Goal: Communication & Community: Answer question/provide support

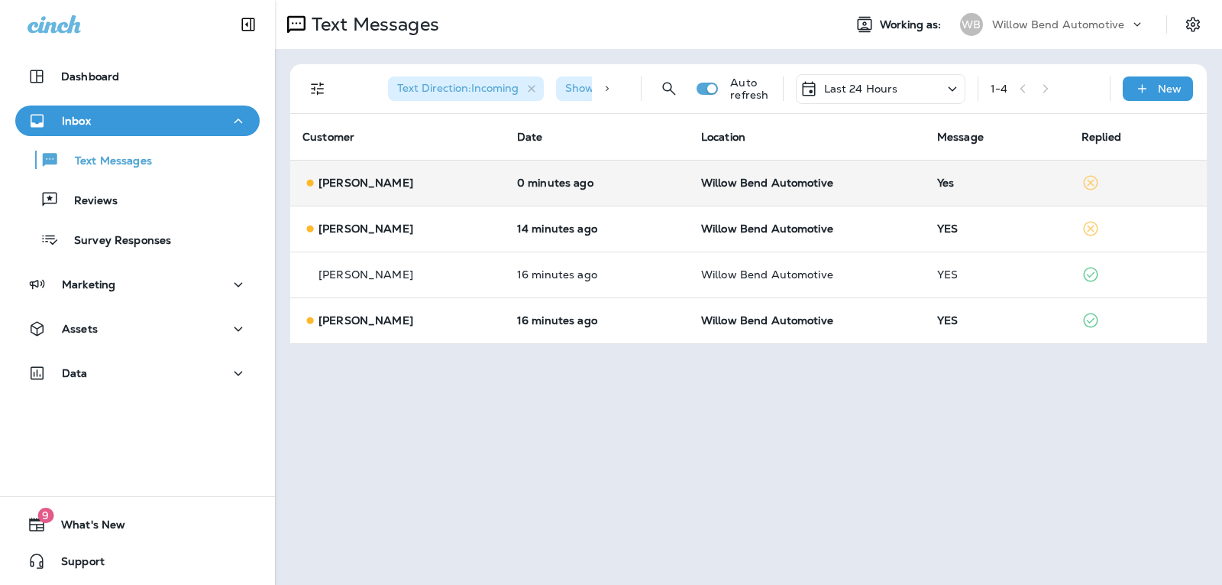
click at [946, 175] on td "Yes" at bounding box center [997, 183] width 144 height 46
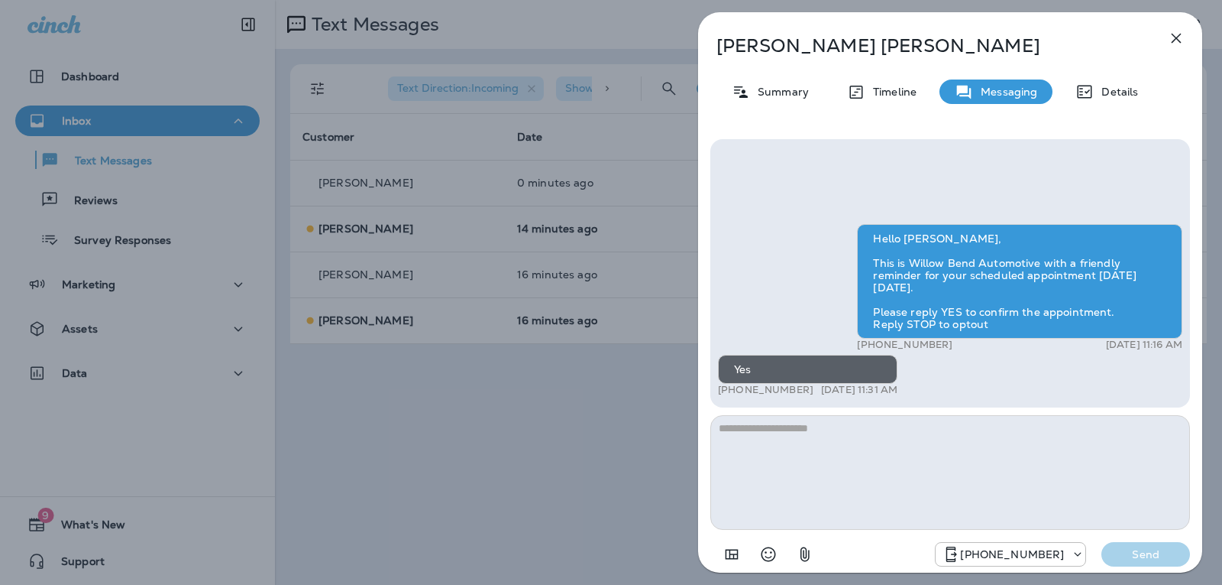
click at [798, 434] on textarea at bounding box center [951, 472] width 480 height 115
type textarea "*"
type textarea "**********"
click at [1140, 563] on button "Send" at bounding box center [1146, 554] width 89 height 24
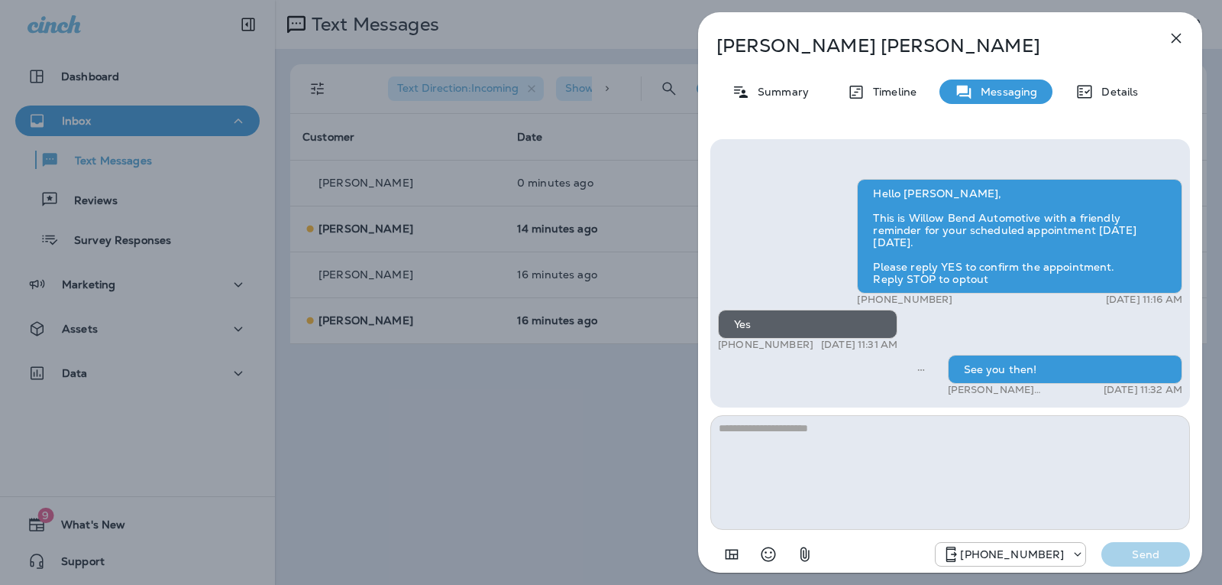
click at [1182, 40] on icon "button" at bounding box center [1176, 38] width 18 height 18
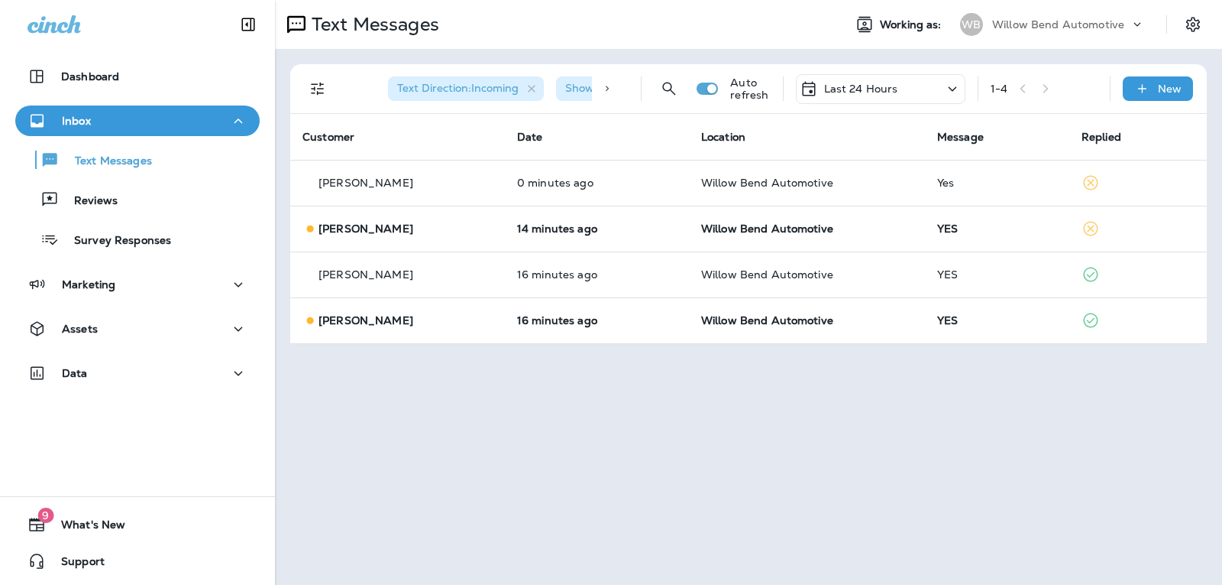
click at [995, 223] on div "YES" at bounding box center [997, 228] width 120 height 12
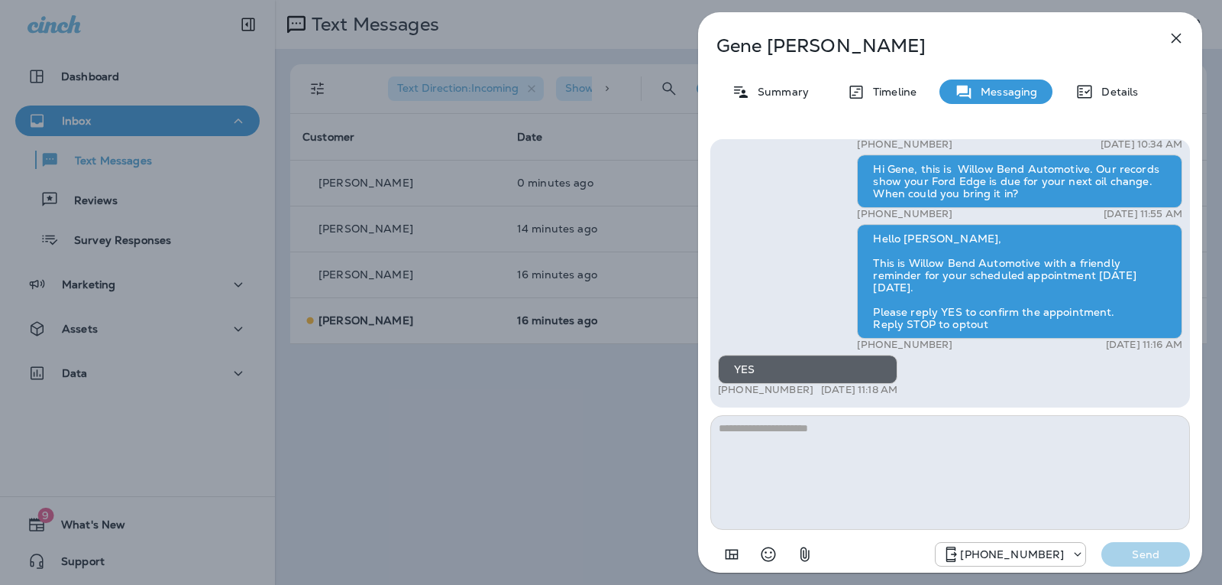
click at [798, 459] on textarea at bounding box center [951, 472] width 480 height 115
type textarea "**********"
click at [1129, 547] on p "Send" at bounding box center [1146, 554] width 64 height 14
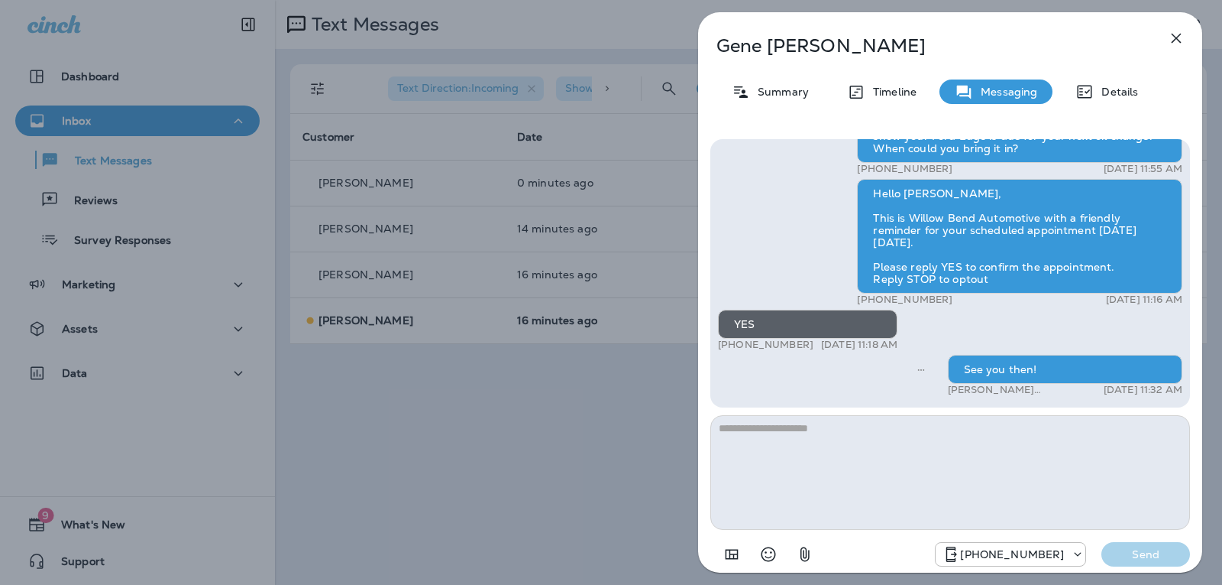
click at [1175, 31] on icon "button" at bounding box center [1176, 38] width 18 height 18
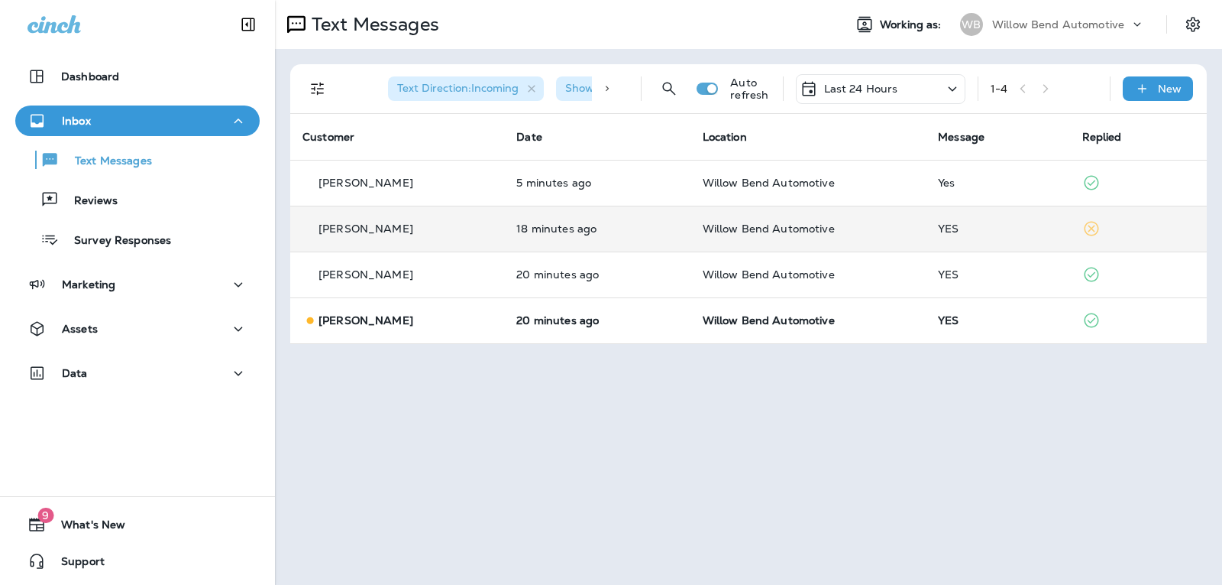
click at [980, 225] on div "YES" at bounding box center [997, 228] width 119 height 12
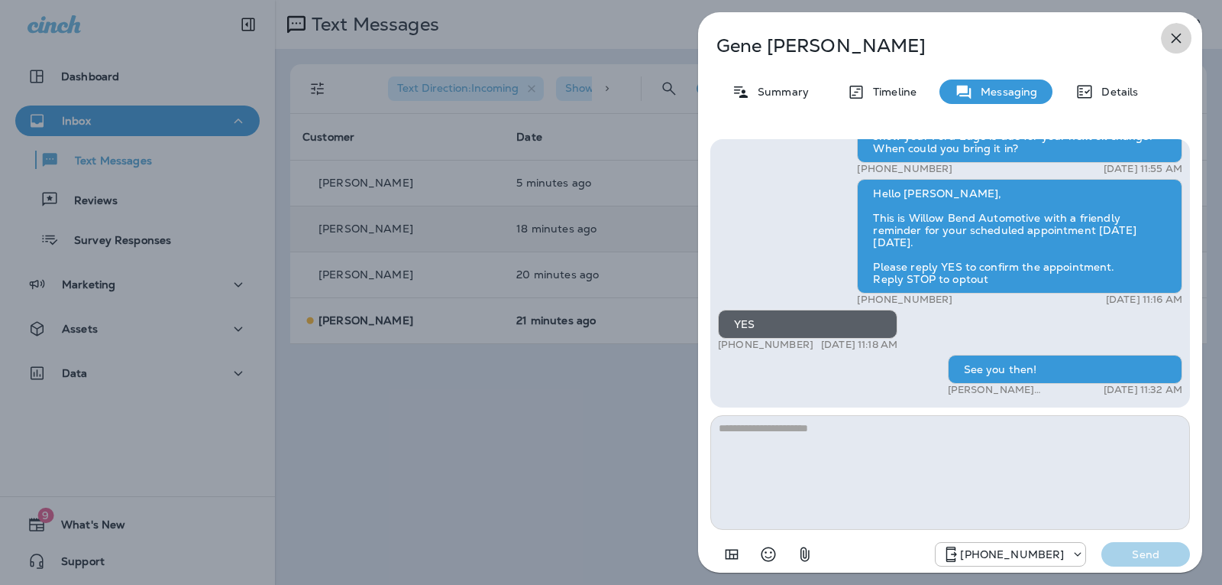
click at [1179, 23] on button "button" at bounding box center [1176, 38] width 31 height 31
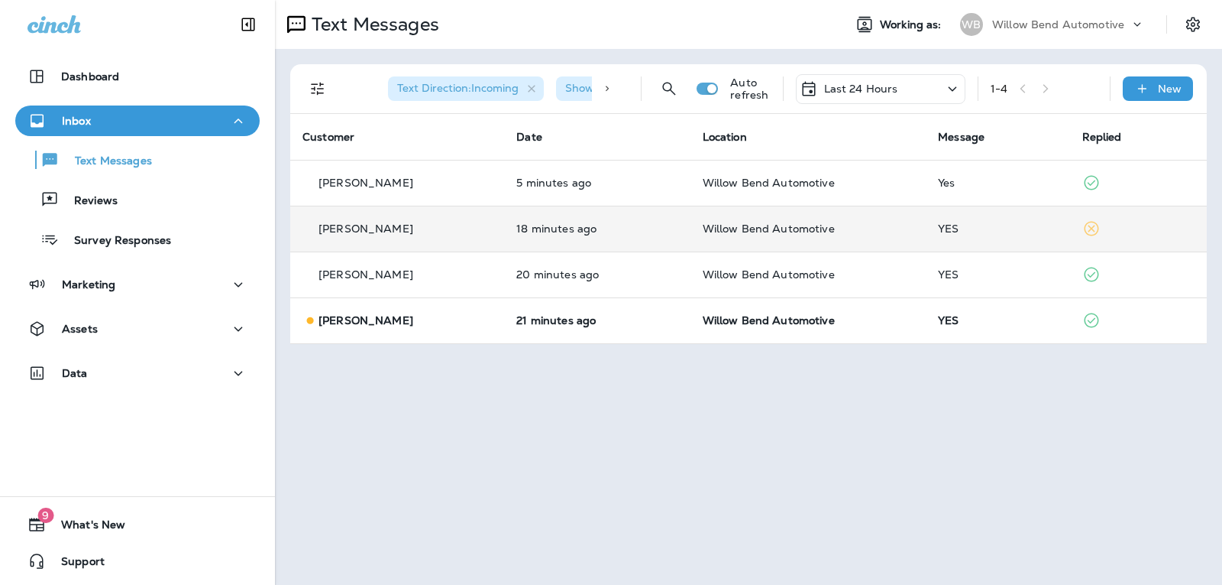
click at [914, 318] on td "Willow Bend Automotive" at bounding box center [809, 320] width 236 height 46
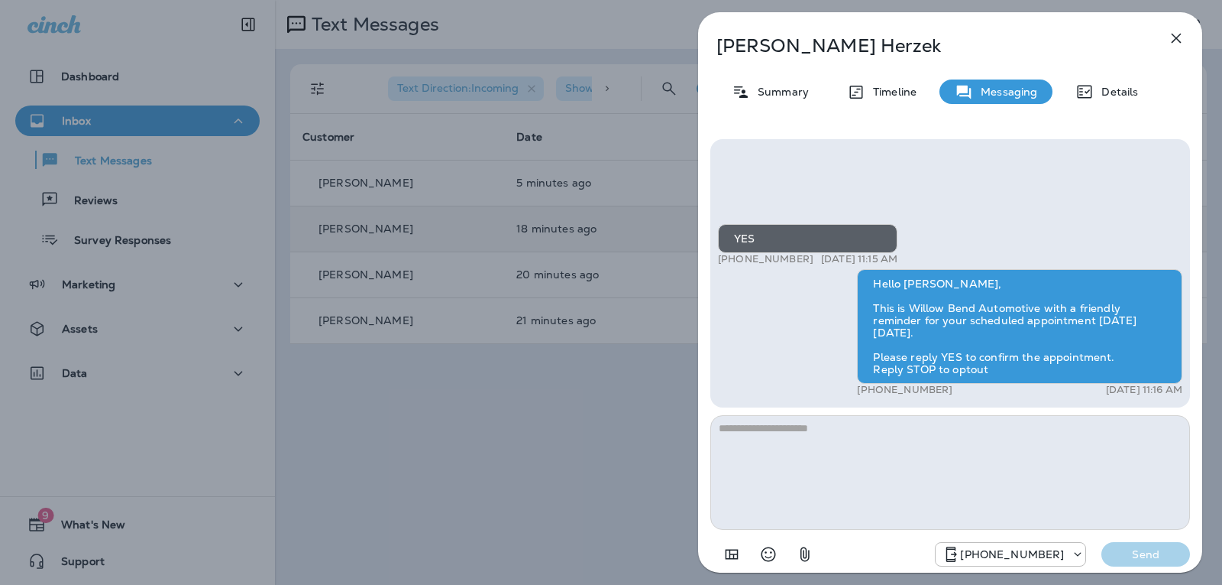
click at [852, 432] on textarea at bounding box center [951, 472] width 480 height 115
type textarea "**********"
click at [1152, 549] on p "Send" at bounding box center [1146, 554] width 64 height 14
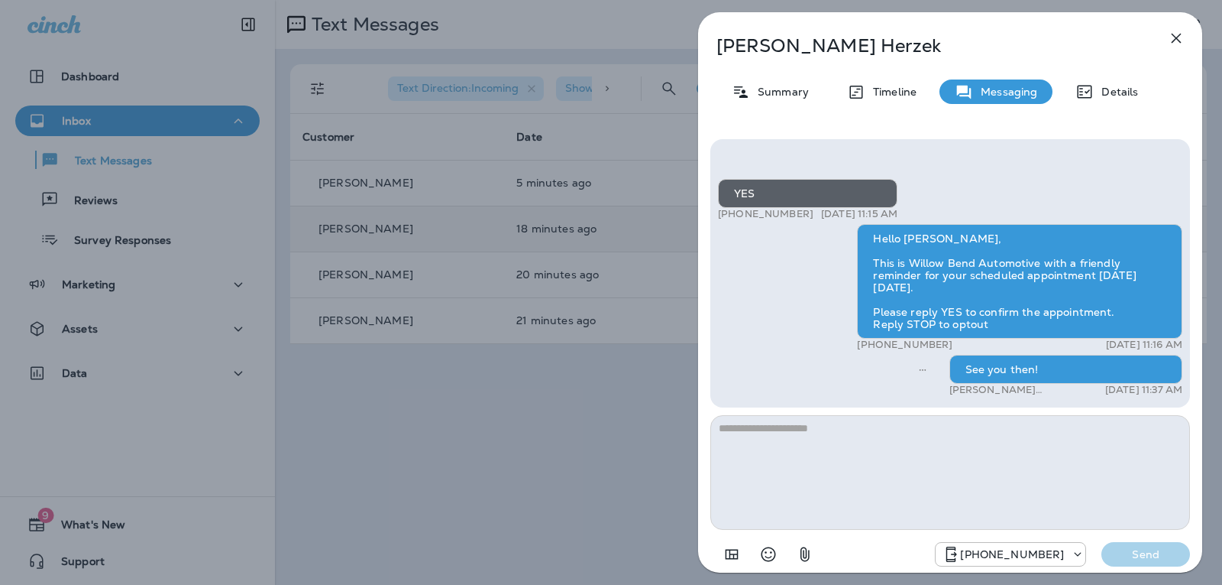
click at [1178, 32] on icon "button" at bounding box center [1176, 38] width 18 height 18
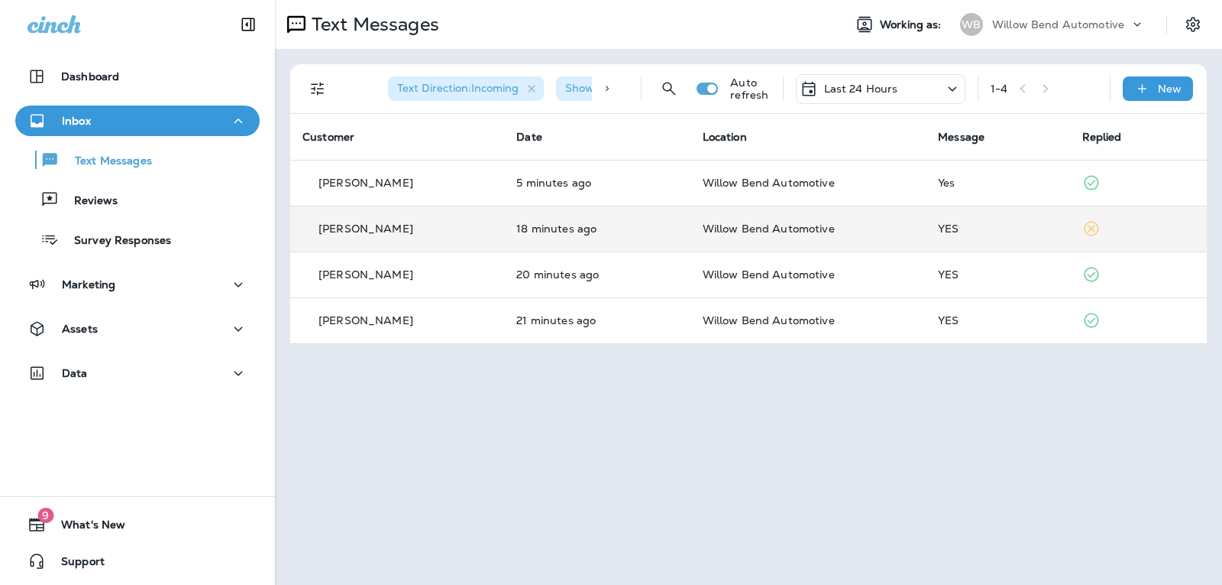
click at [1013, 235] on td "YES" at bounding box center [998, 229] width 144 height 46
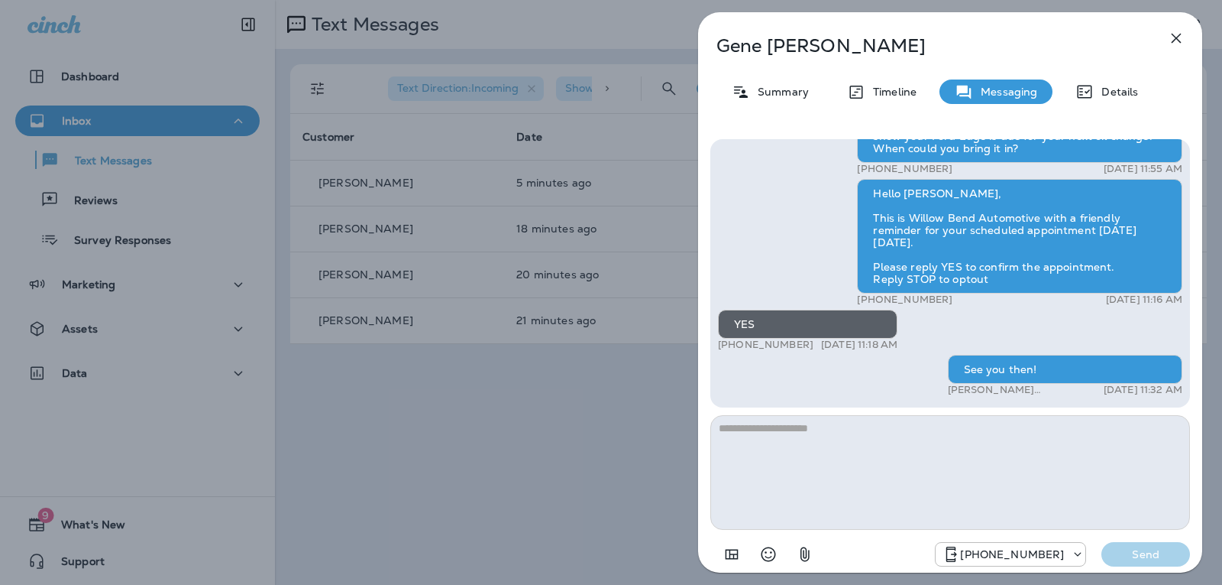
click at [1168, 44] on icon "button" at bounding box center [1176, 38] width 18 height 18
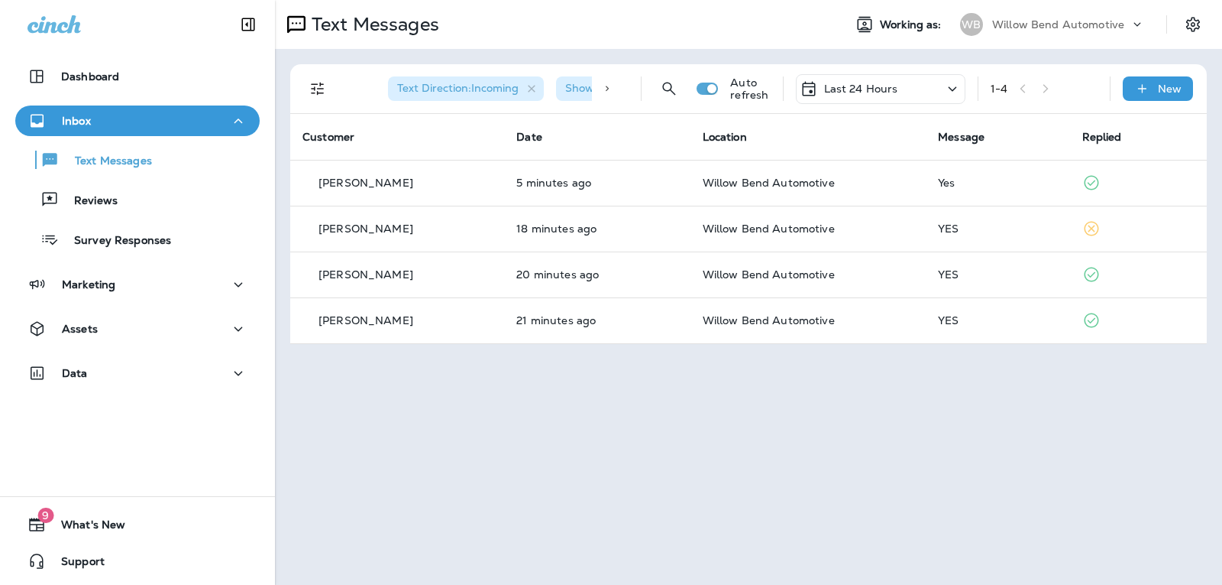
click at [883, 92] on p "Last 24 Hours" at bounding box center [861, 89] width 74 height 12
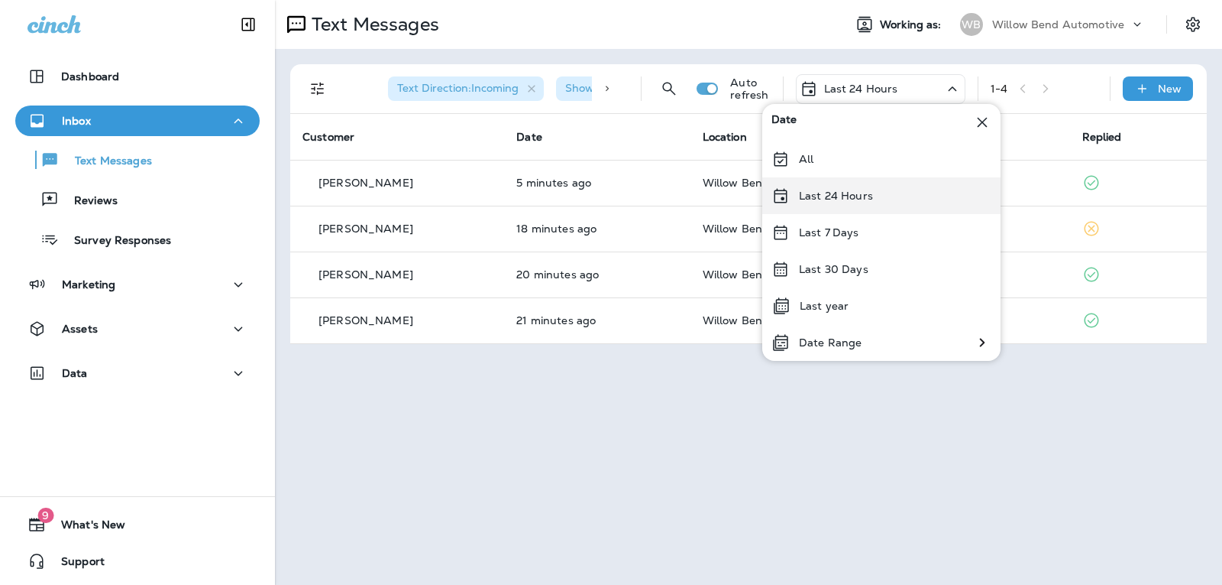
click at [862, 200] on p "Last 24 Hours" at bounding box center [836, 195] width 74 height 12
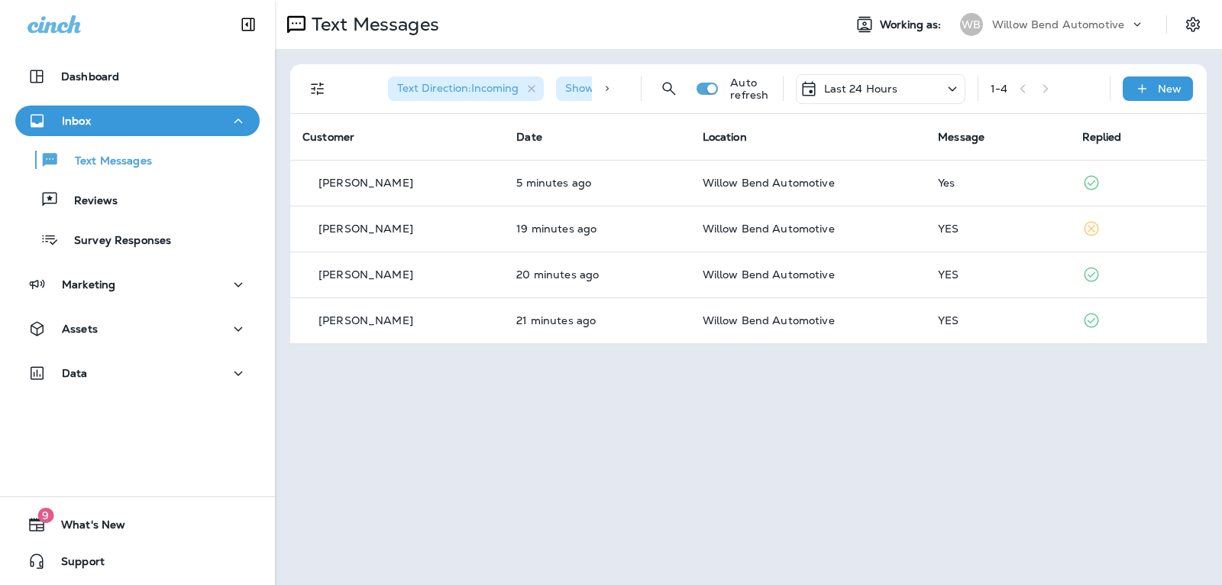
click at [893, 85] on p "Last 24 Hours" at bounding box center [861, 89] width 74 height 12
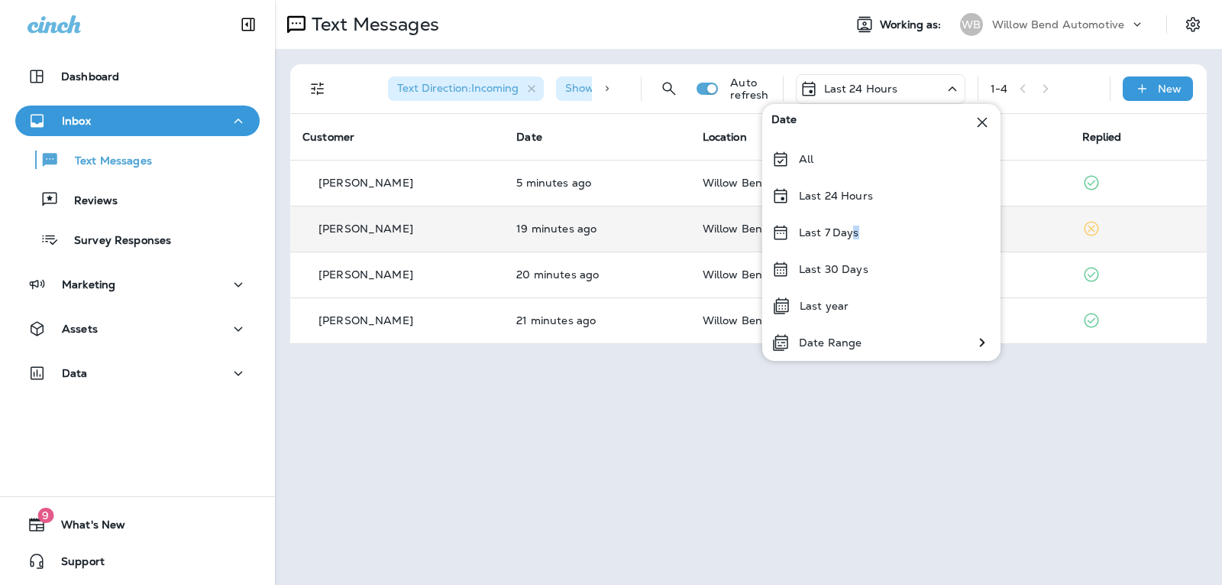
click at [857, 230] on p "Last 7 Days" at bounding box center [829, 232] width 60 height 12
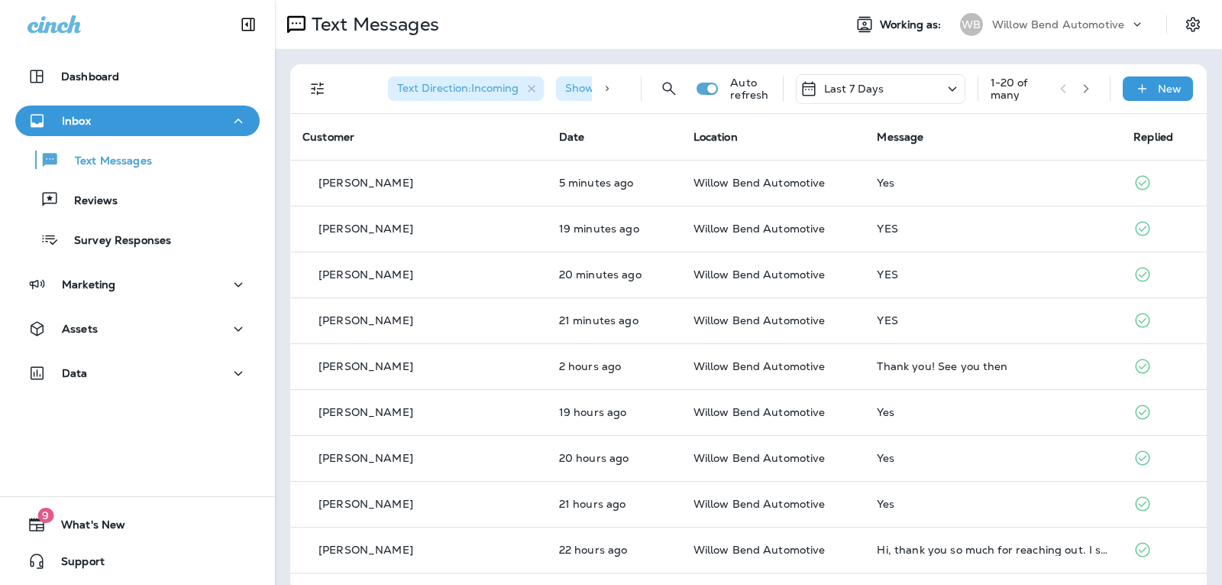
click at [893, 99] on div "Last 7 Days" at bounding box center [881, 89] width 170 height 30
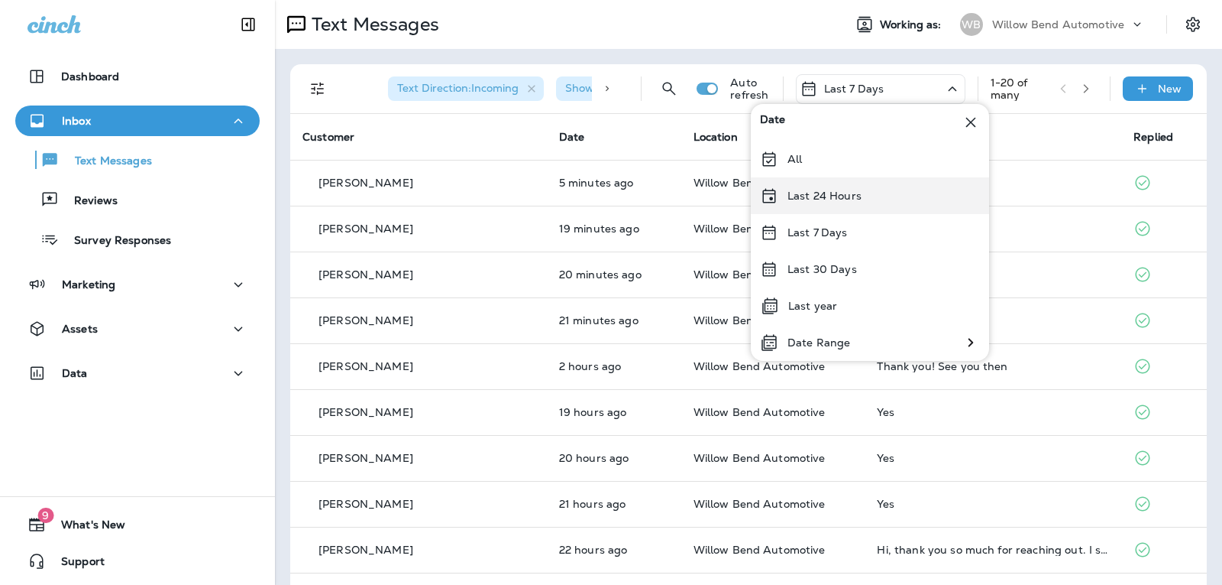
click at [867, 202] on div "Last 24 Hours" at bounding box center [870, 195] width 238 height 37
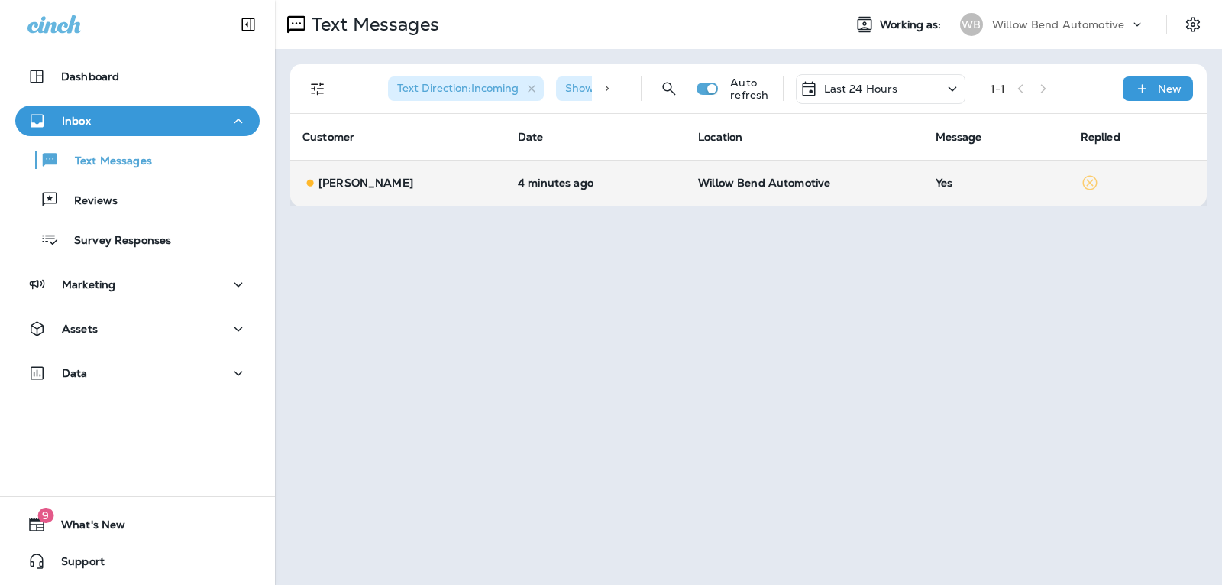
click at [1003, 174] on td "Yes" at bounding box center [996, 183] width 145 height 46
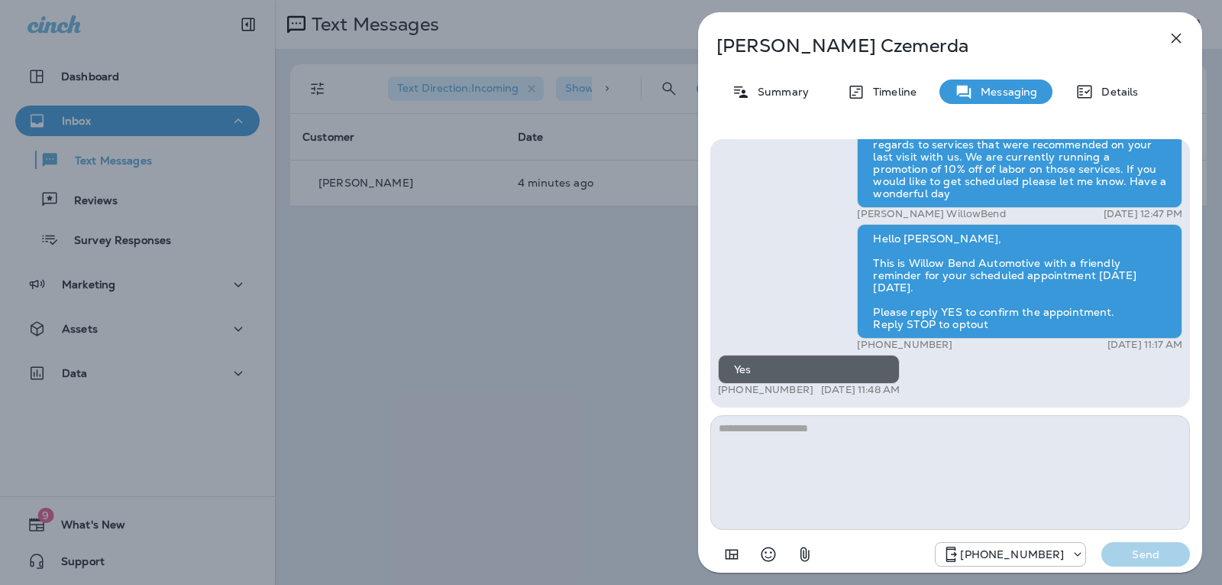
click at [828, 470] on textarea at bounding box center [951, 472] width 480 height 115
type textarea "*"
type textarea "**********"
click at [1178, 550] on button "Send" at bounding box center [1146, 554] width 89 height 24
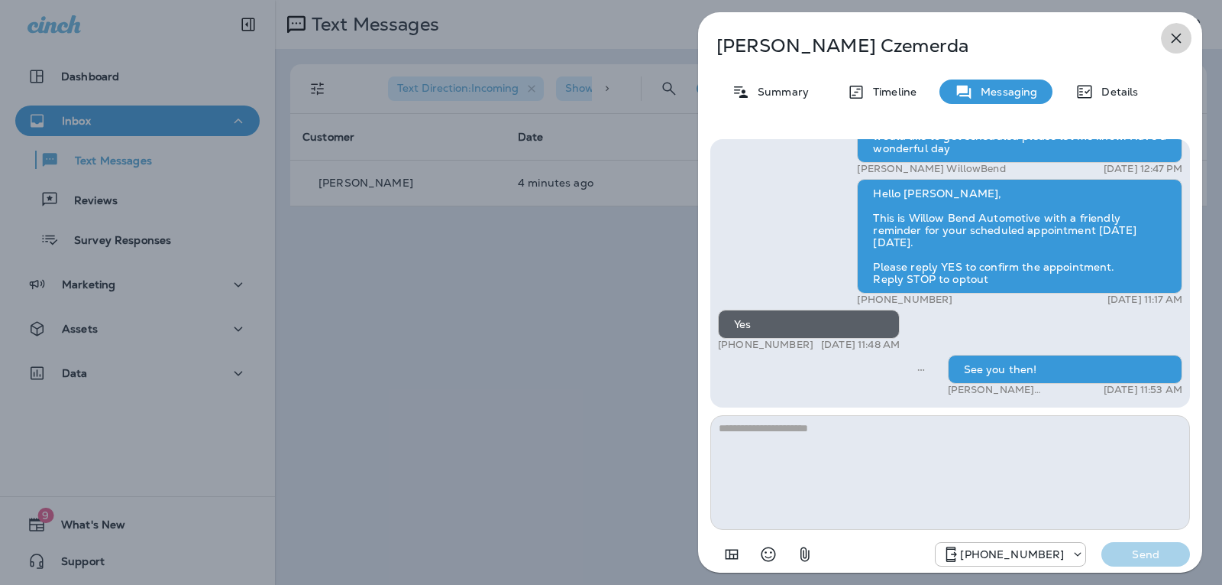
click at [1174, 37] on icon "button" at bounding box center [1177, 39] width 10 height 10
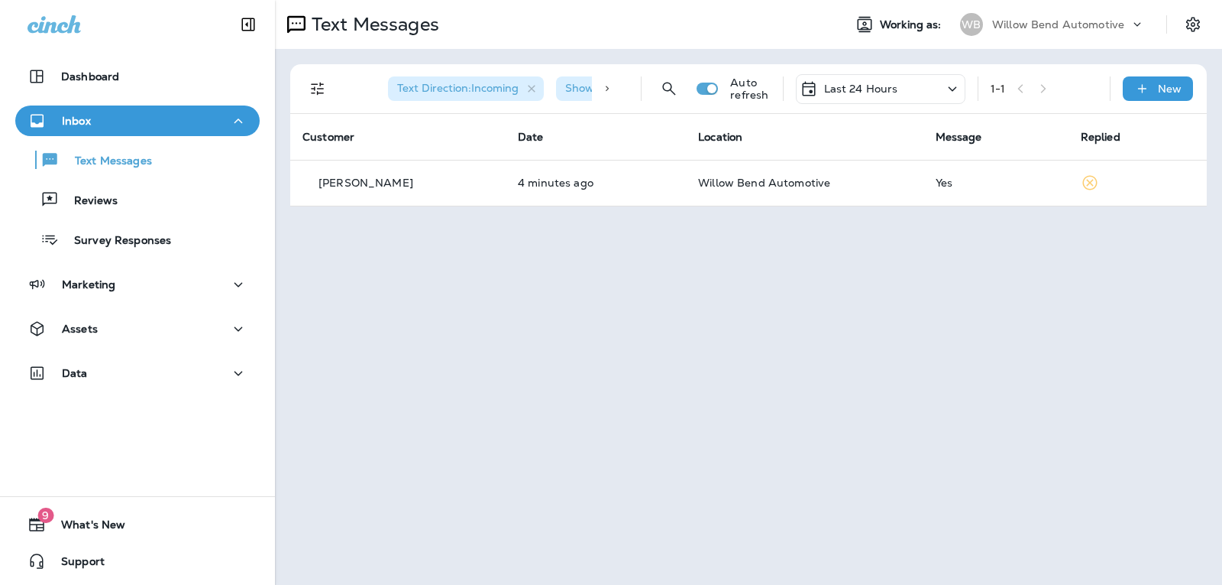
click at [906, 82] on div "Last 24 Hours" at bounding box center [881, 89] width 170 height 30
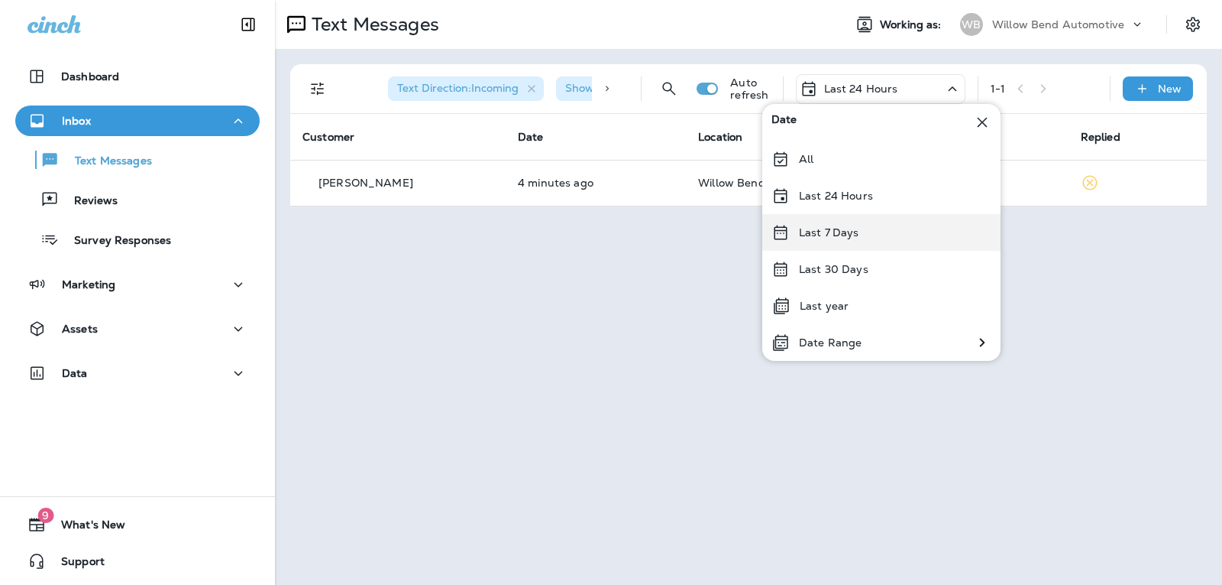
click at [834, 230] on p "Last 7 Days" at bounding box center [829, 232] width 60 height 12
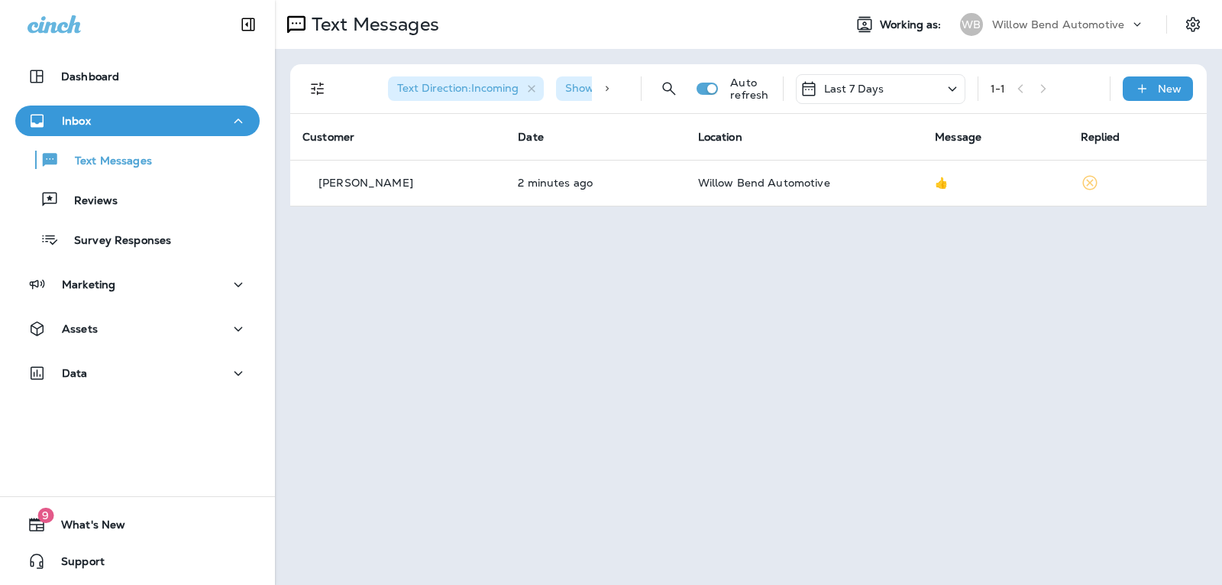
click at [906, 92] on div "Last 7 Days" at bounding box center [881, 89] width 170 height 30
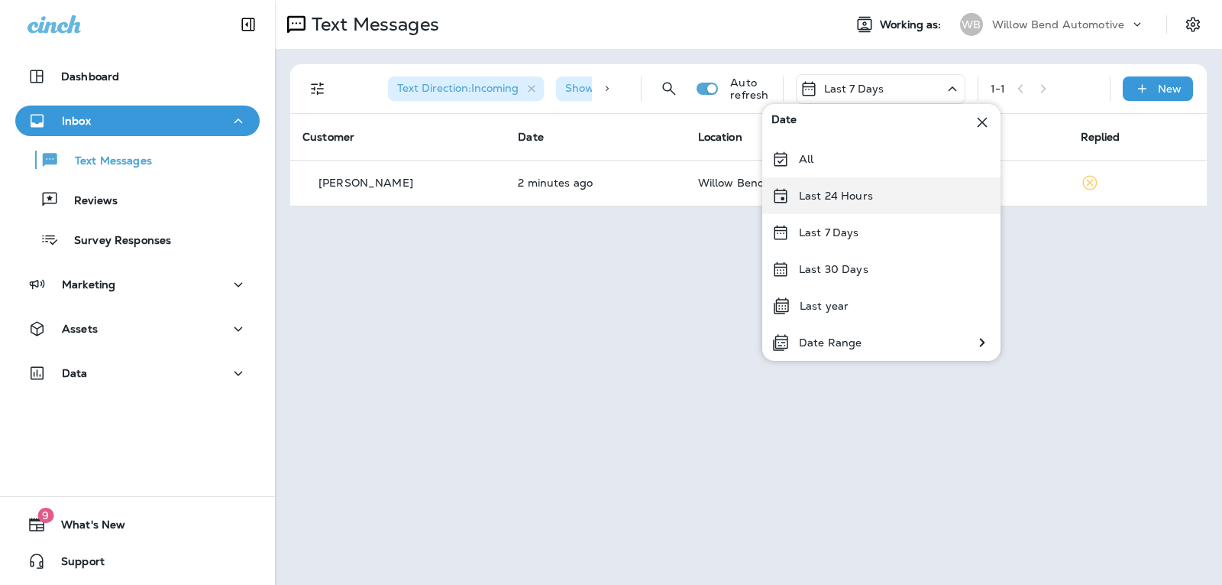
click at [912, 206] on div "Last 24 Hours" at bounding box center [882, 195] width 238 height 37
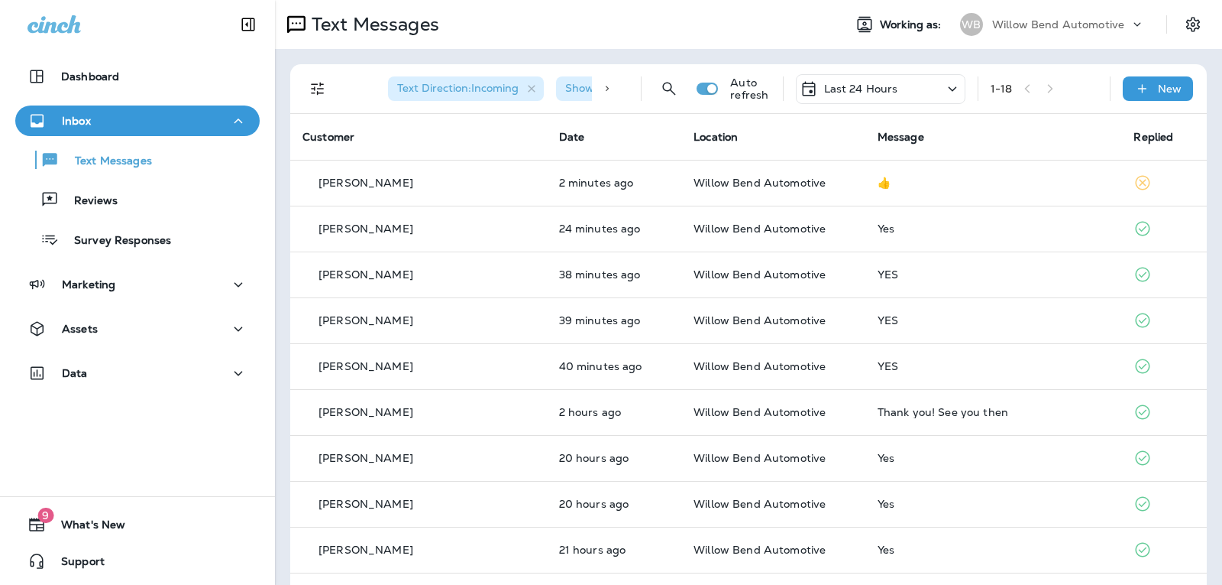
click at [905, 86] on div "Last 24 Hours" at bounding box center [881, 89] width 170 height 30
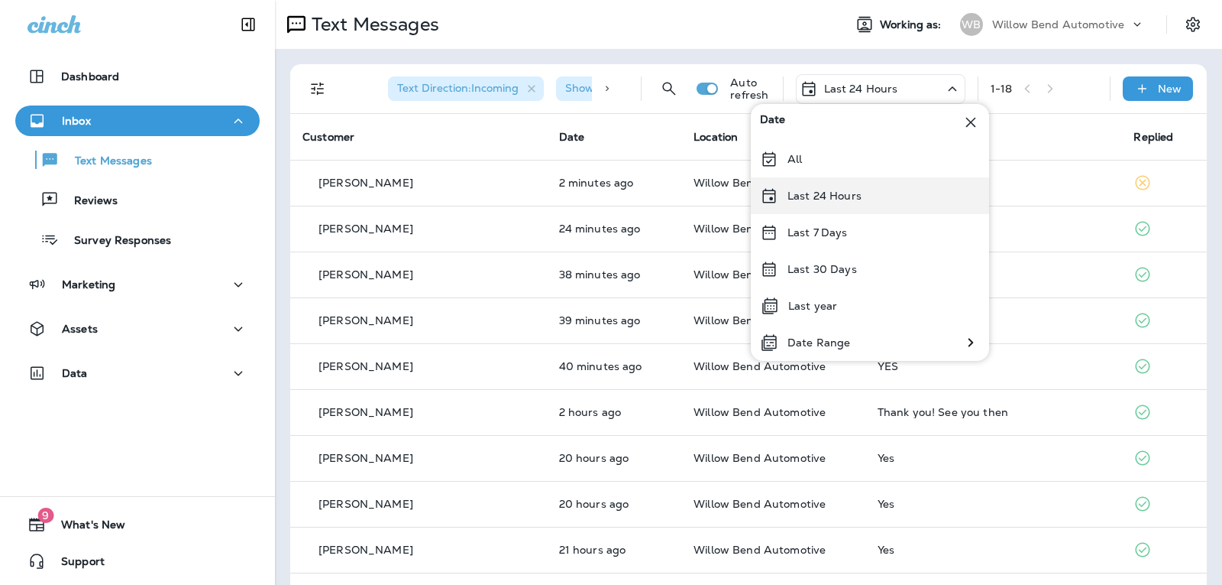
click at [889, 200] on div "Last 24 Hours" at bounding box center [870, 195] width 238 height 37
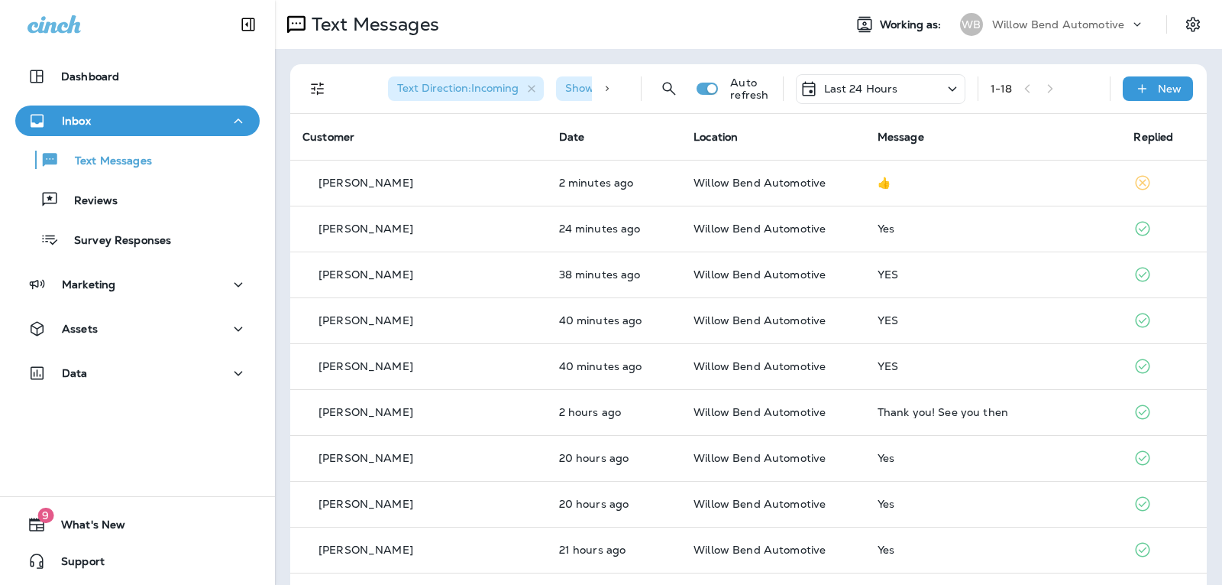
click at [902, 84] on div "Last 24 Hours" at bounding box center [881, 89] width 170 height 30
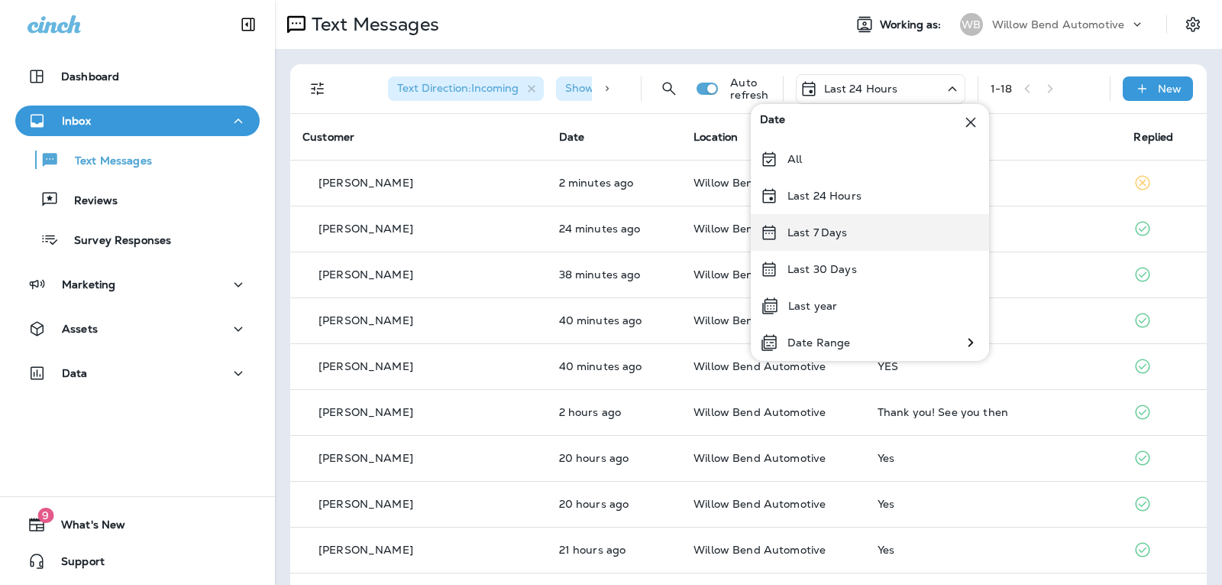
click at [875, 228] on div "Last 7 Days" at bounding box center [870, 232] width 238 height 37
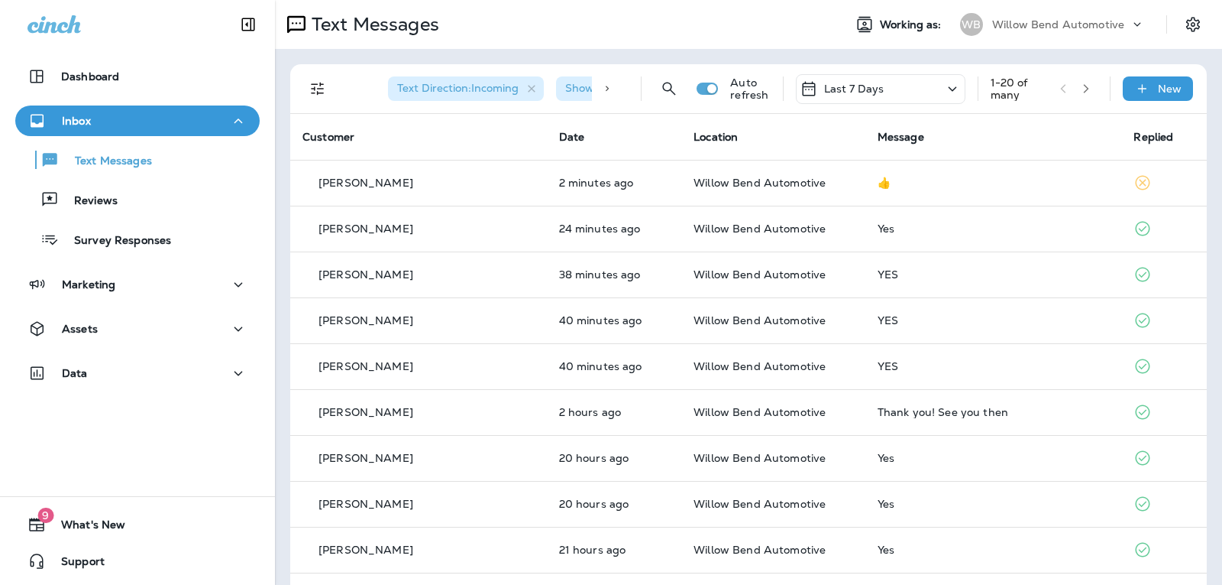
click at [906, 86] on div "Last 7 Days" at bounding box center [881, 89] width 170 height 30
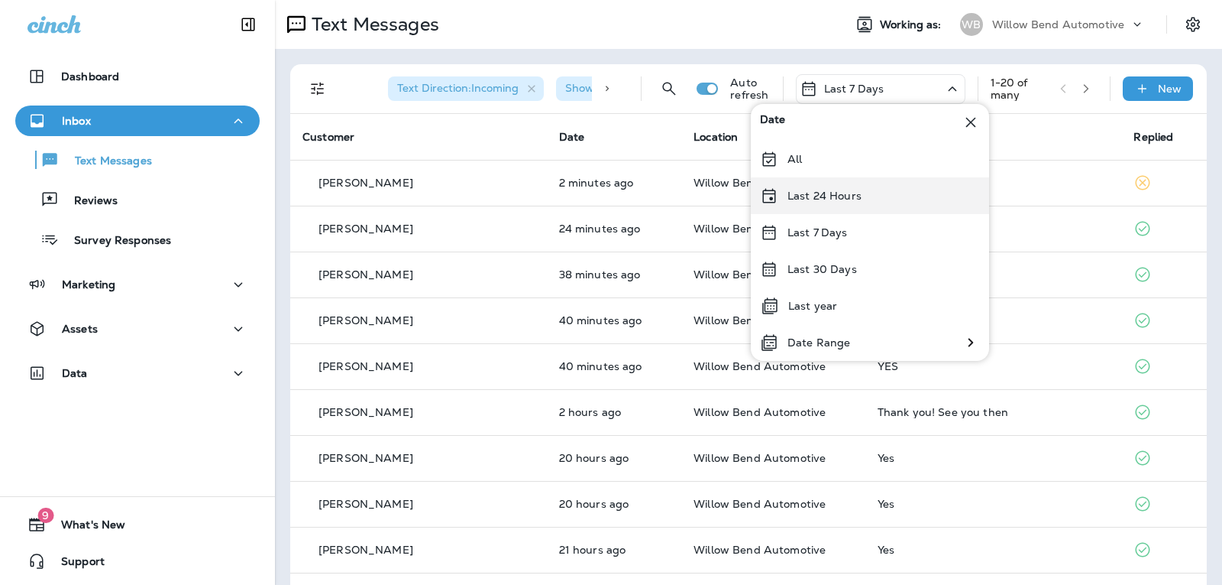
click at [877, 183] on div "Last 24 Hours" at bounding box center [870, 195] width 238 height 37
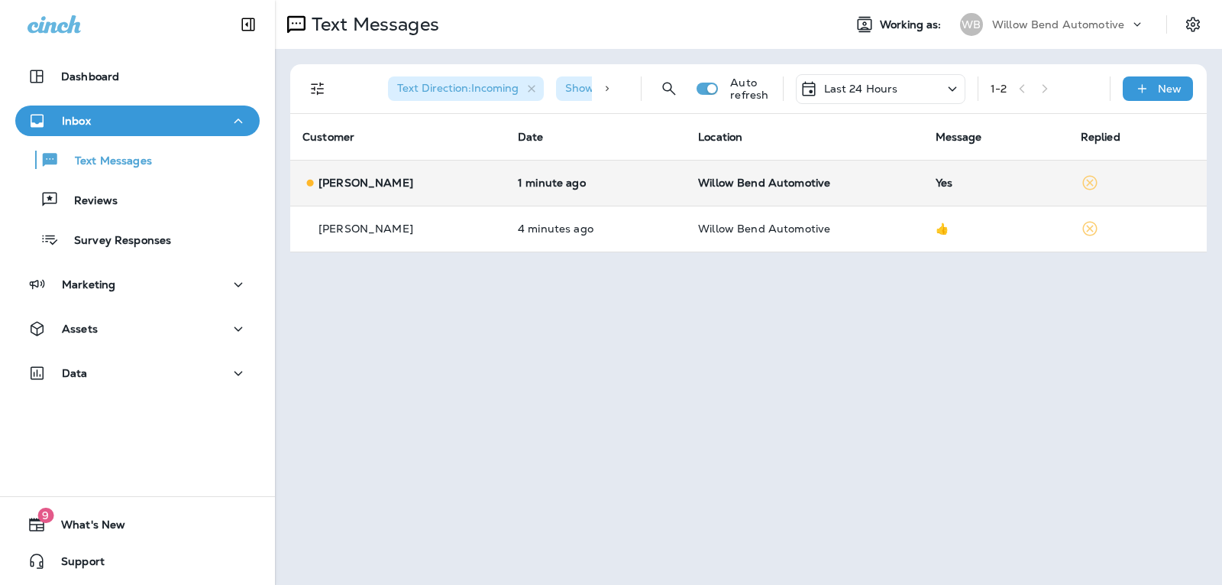
click at [1027, 196] on td "Yes" at bounding box center [996, 183] width 145 height 46
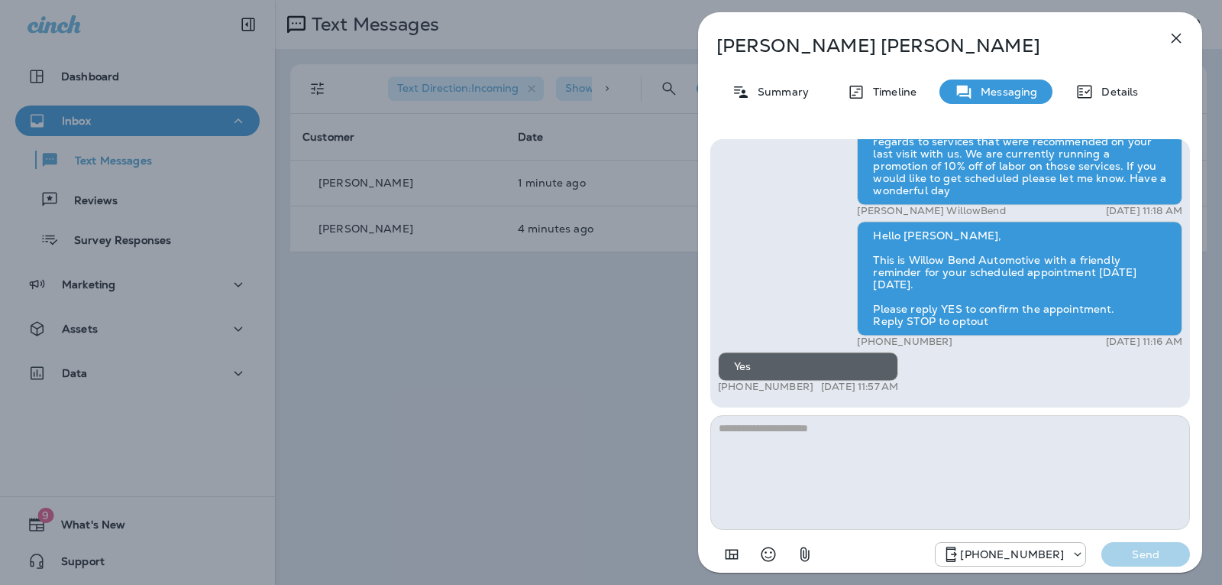
click at [821, 437] on textarea at bounding box center [951, 472] width 480 height 115
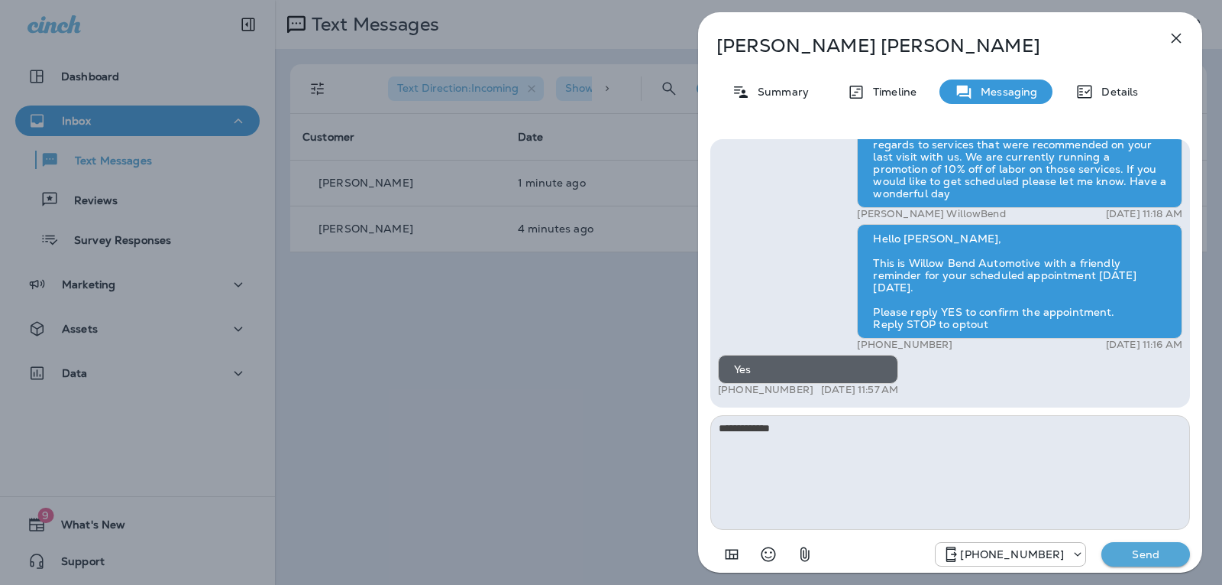
type textarea "**********"
click at [1159, 559] on p "Send" at bounding box center [1146, 554] width 64 height 14
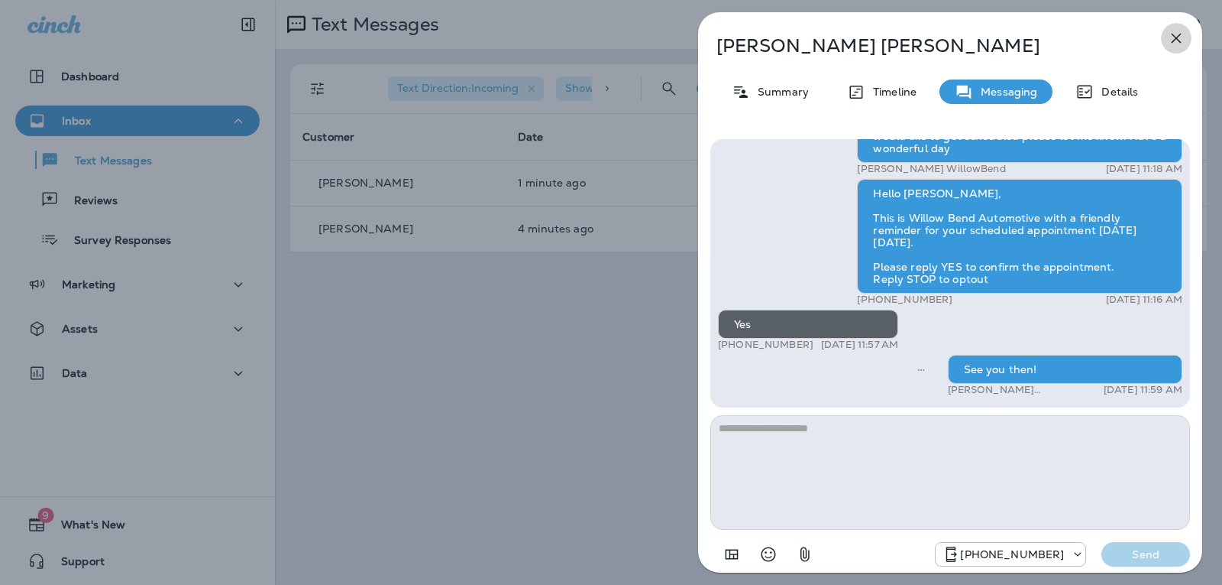
click at [1187, 35] on button "button" at bounding box center [1176, 38] width 31 height 31
